Goal: Navigation & Orientation: Find specific page/section

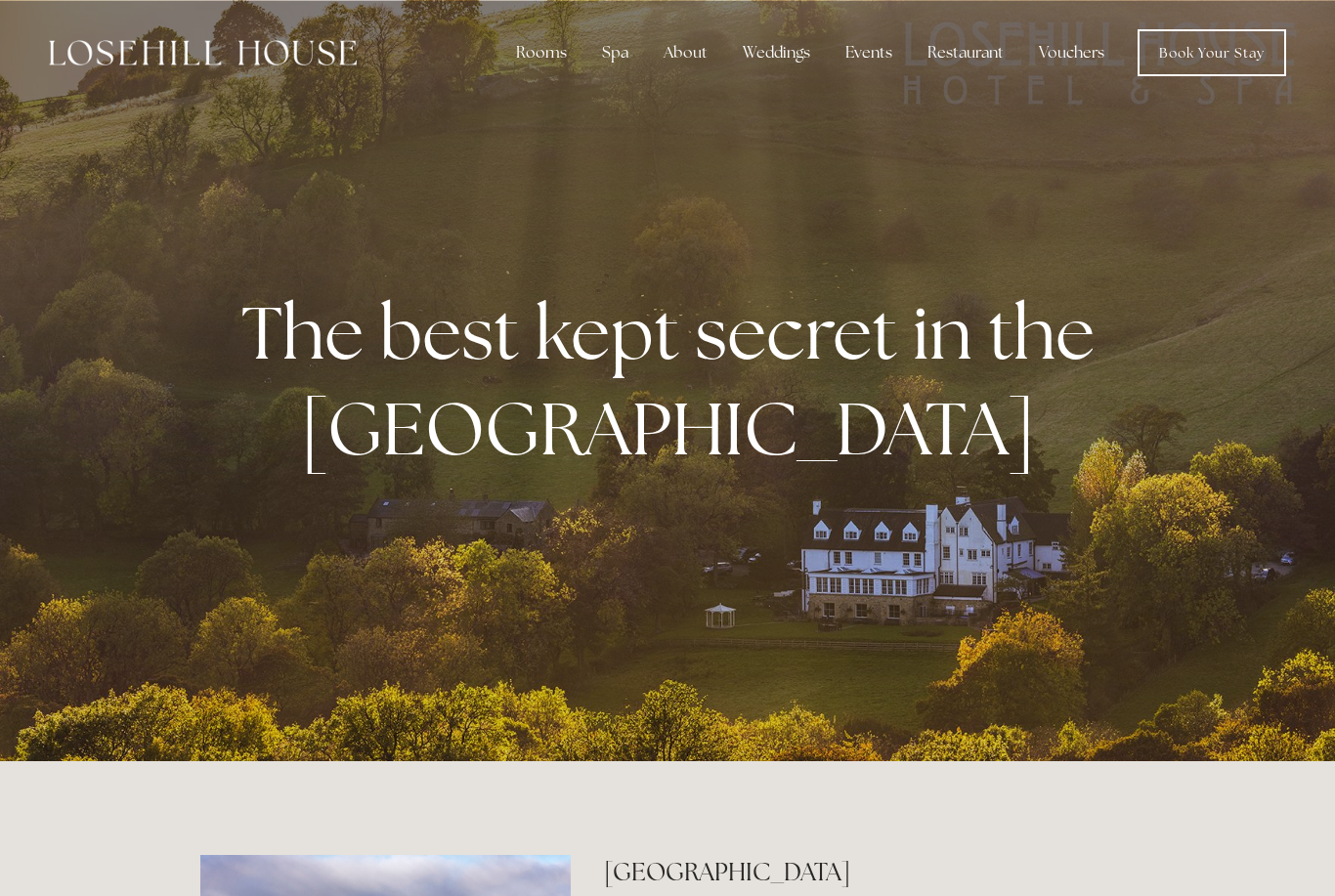
click at [555, 61] on div "Rooms" at bounding box center [540, 53] width 82 height 39
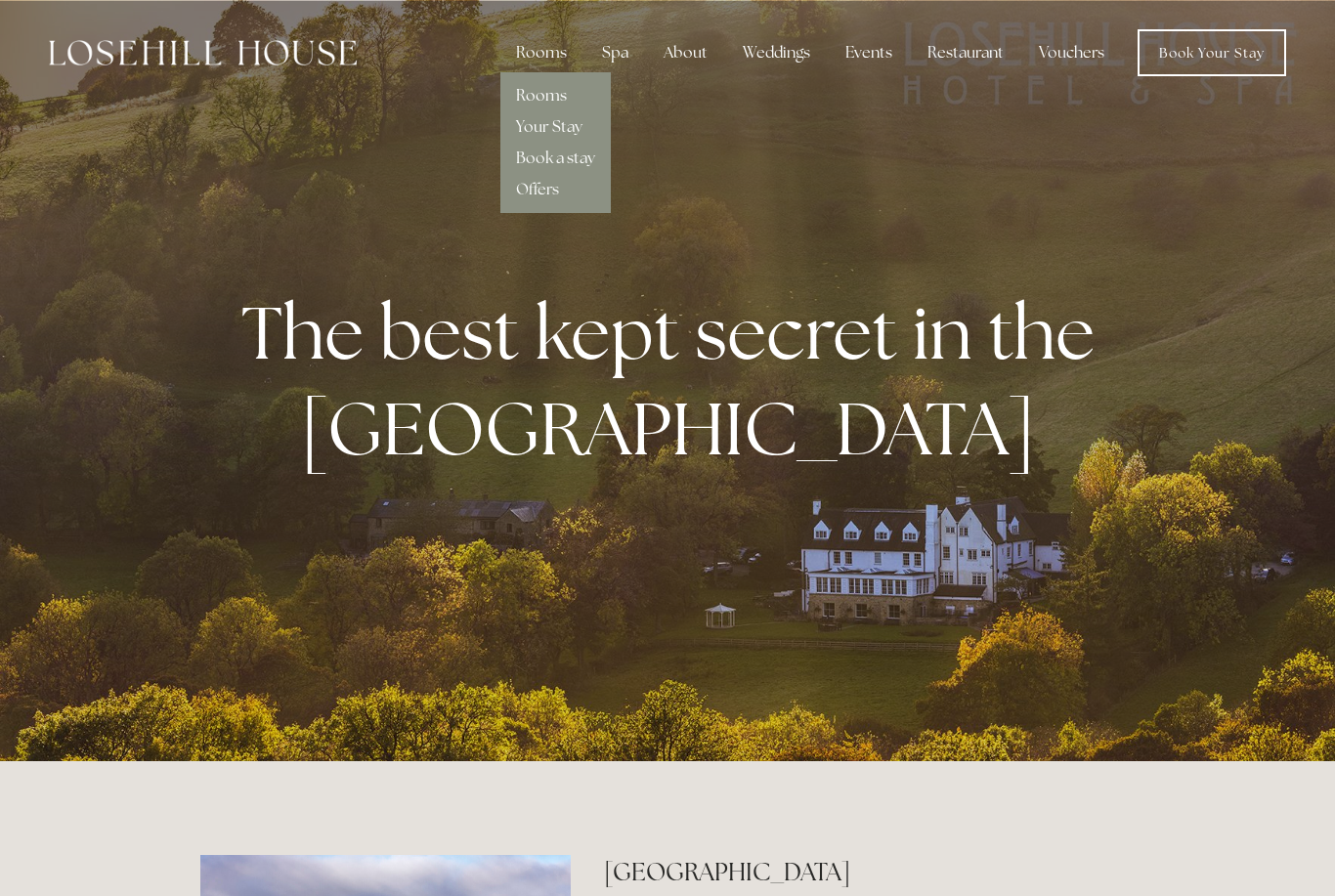
click at [567, 91] on link "Rooms" at bounding box center [541, 94] width 51 height 21
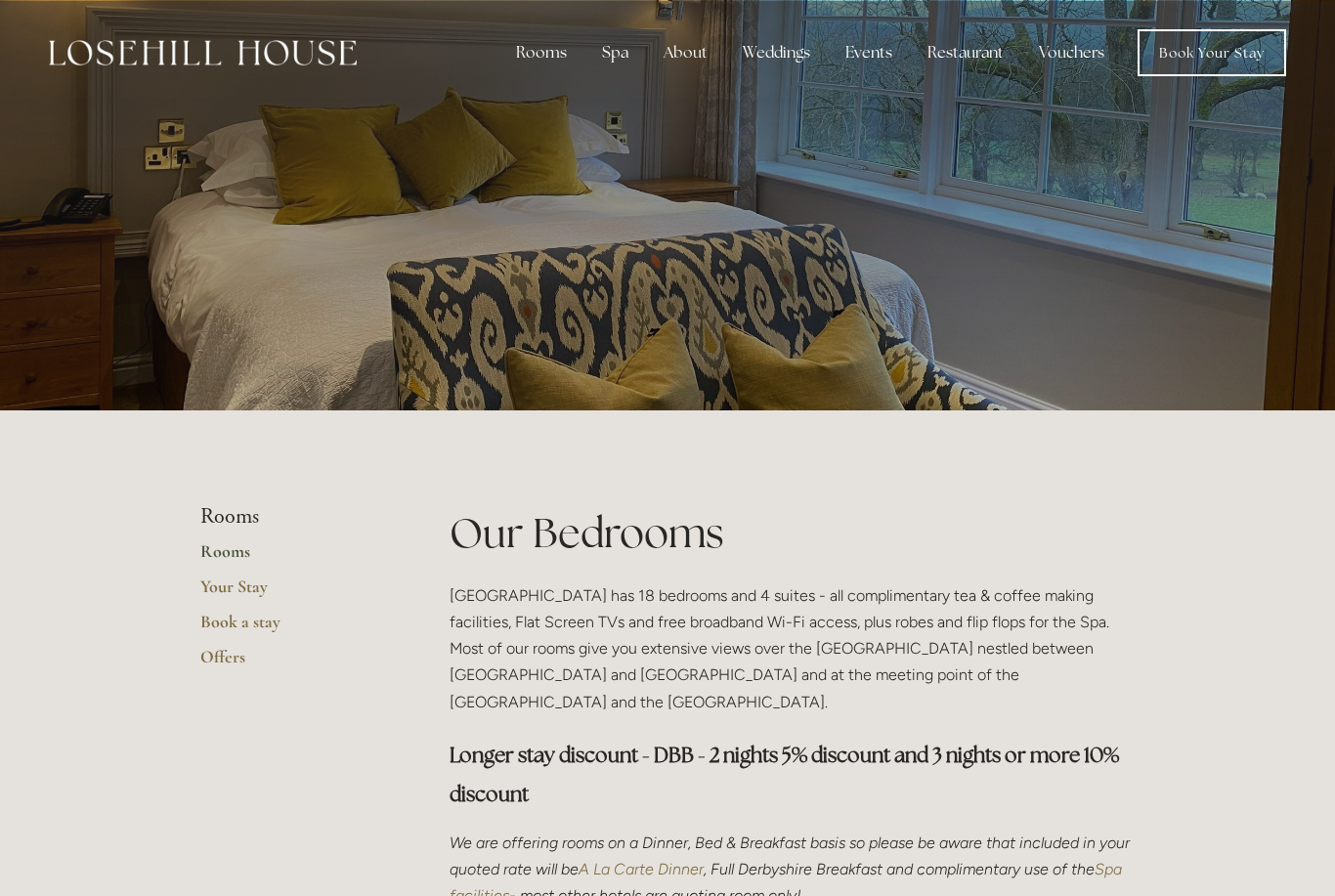
click at [987, 57] on div "Restaurant" at bounding box center [965, 53] width 107 height 39
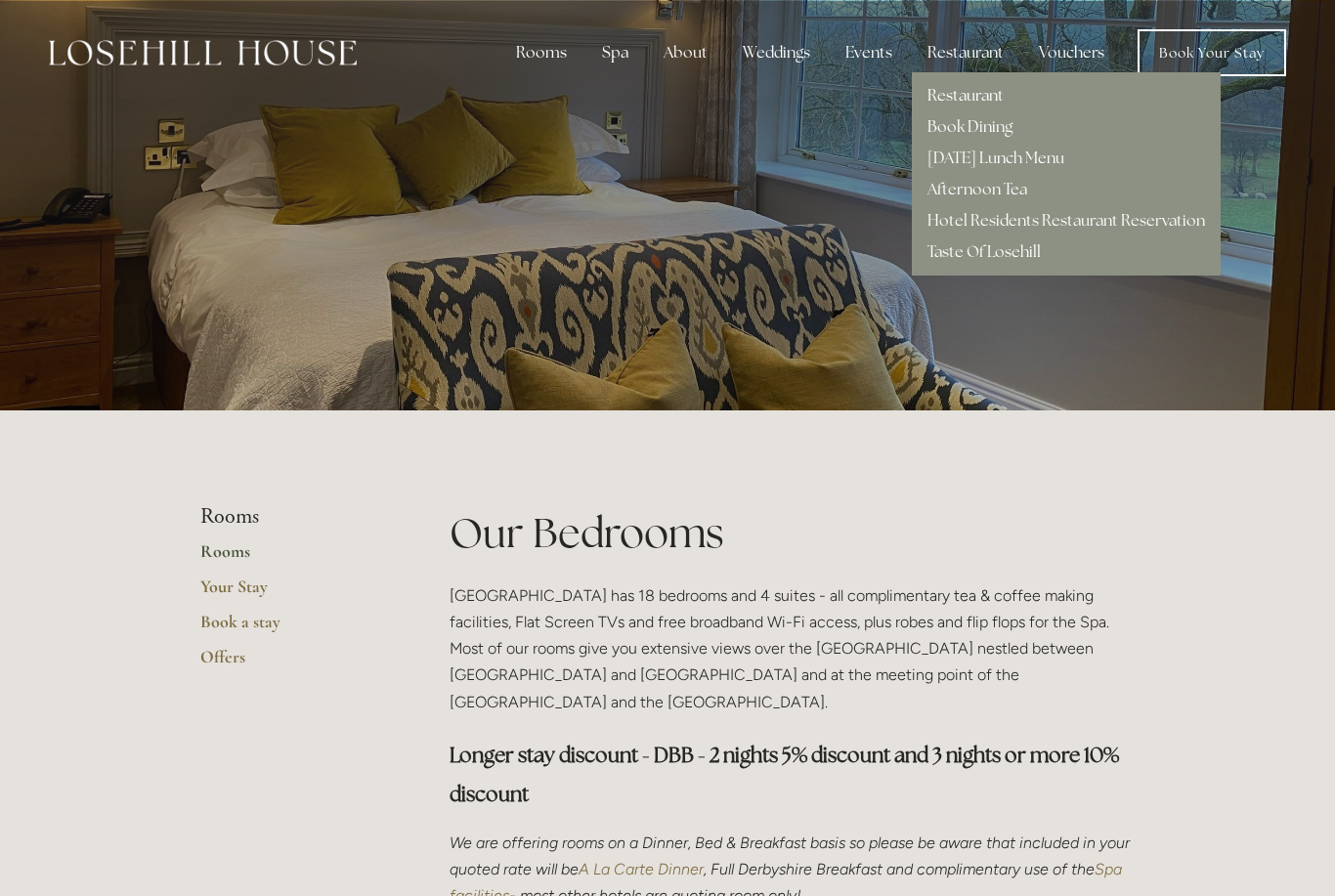
click at [985, 97] on link "Restaurant" at bounding box center [964, 94] width 76 height 21
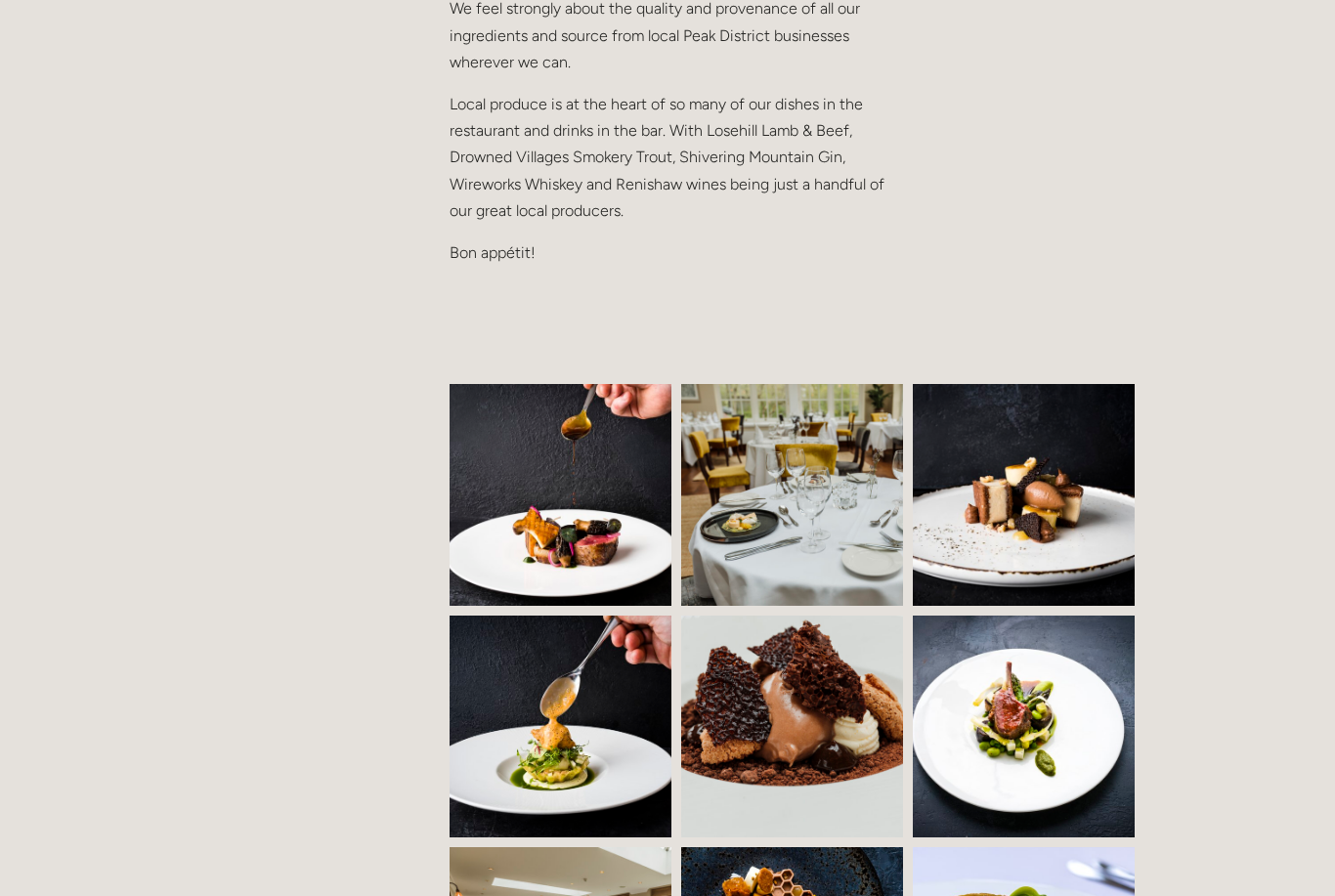
scroll to position [1104, 0]
click at [800, 512] on img at bounding box center [845, 494] width 334 height 221
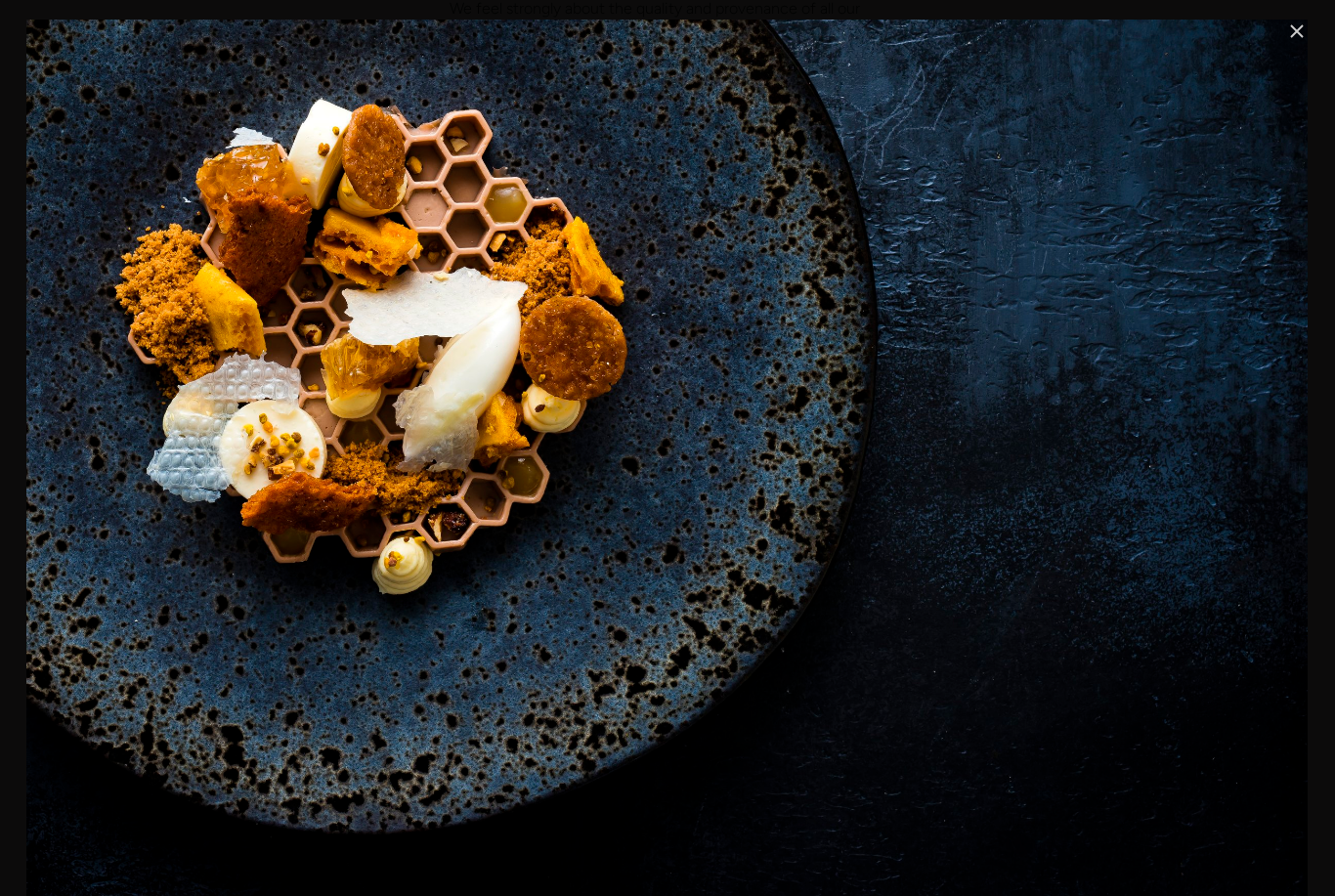
click at [1303, 43] on link "Close" at bounding box center [1297, 31] width 24 height 24
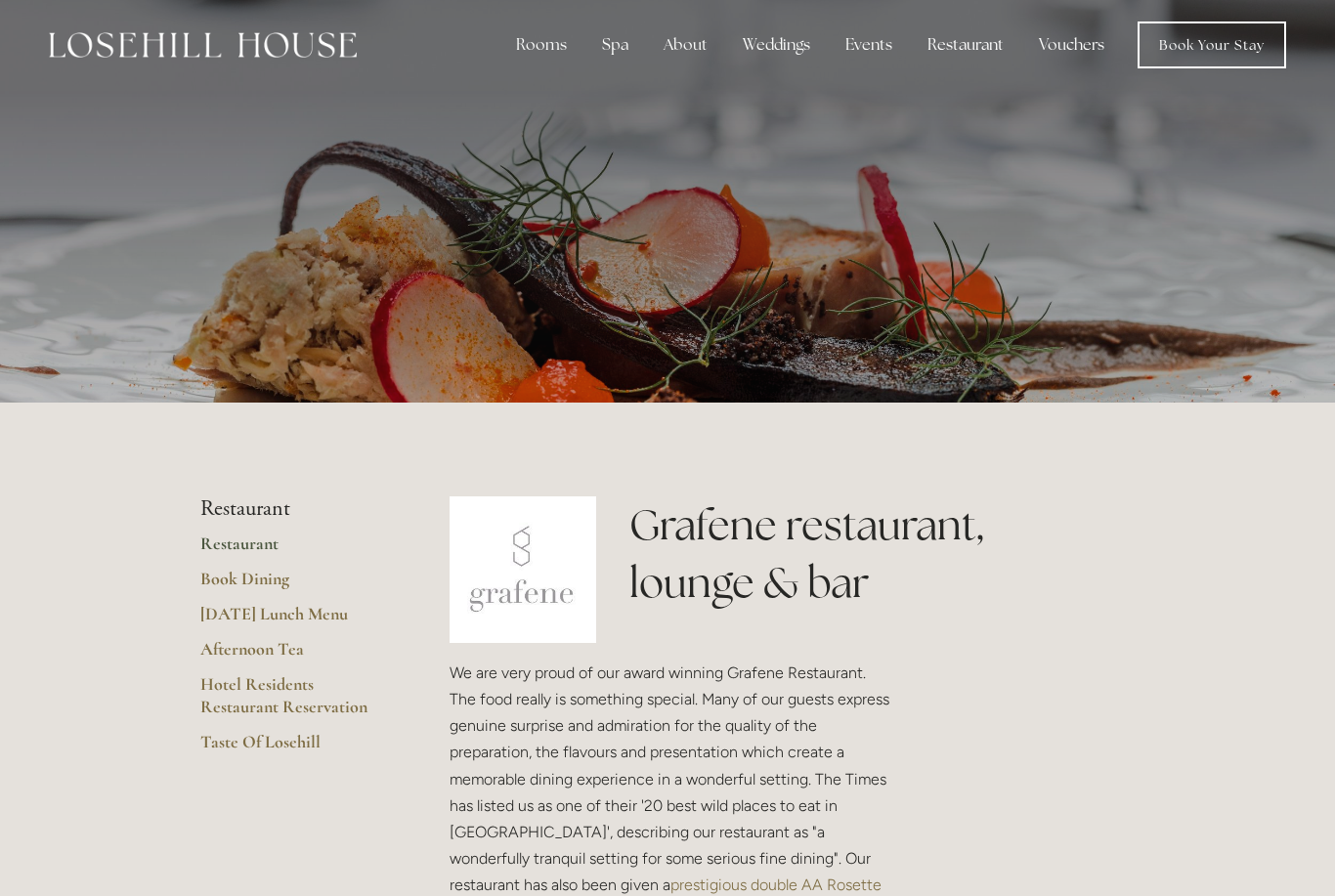
scroll to position [0, 0]
